Goal: Task Accomplishment & Management: Manage account settings

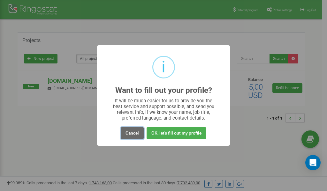
click at [133, 132] on button "Cancel" at bounding box center [132, 133] width 23 height 12
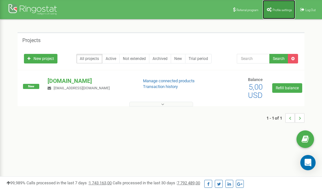
click at [278, 10] on span "Profile settings" at bounding box center [282, 10] width 19 height 4
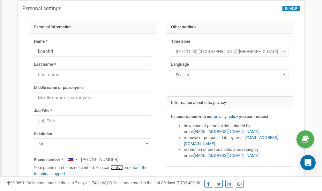
click at [120, 168] on link "verify it" at bounding box center [117, 168] width 13 height 5
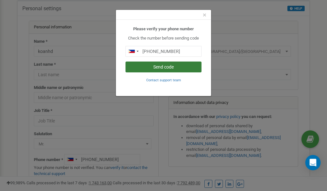
click at [167, 67] on button "Send code" at bounding box center [164, 67] width 76 height 11
